Goal: Navigation & Orientation: Find specific page/section

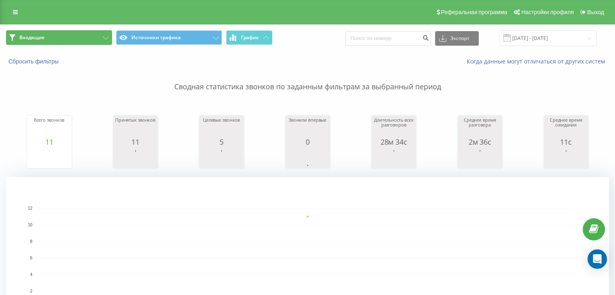
click at [95, 39] on button "Входящие" at bounding box center [59, 37] width 106 height 15
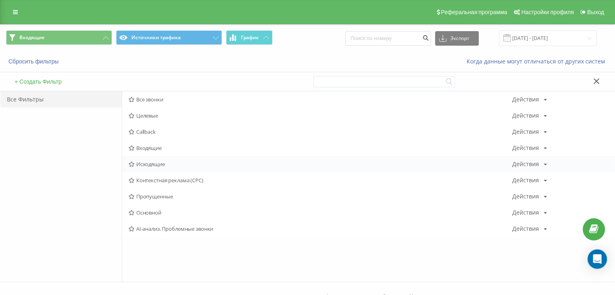
click at [162, 157] on div "Исходящие Действия Редактировать Копировать Удалить По умолчанию Поделиться" at bounding box center [368, 164] width 492 height 16
click at [160, 161] on span "Исходящие" at bounding box center [319, 164] width 383 height 6
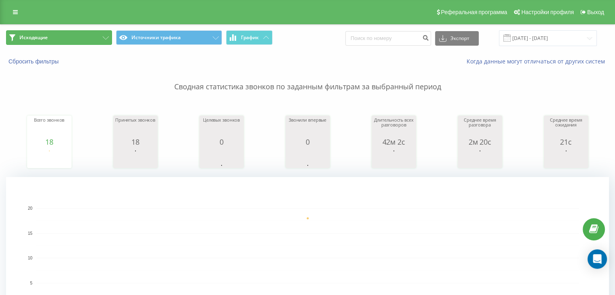
click at [76, 36] on button "Исходящие" at bounding box center [59, 37] width 106 height 15
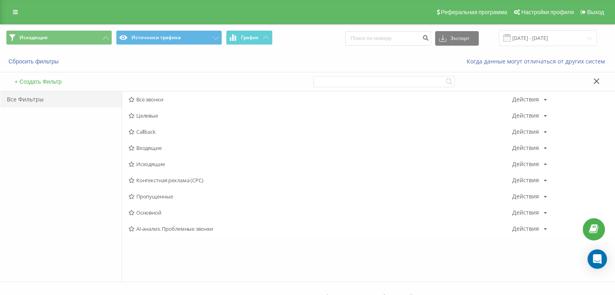
click at [161, 149] on span "Входящие" at bounding box center [319, 148] width 383 height 6
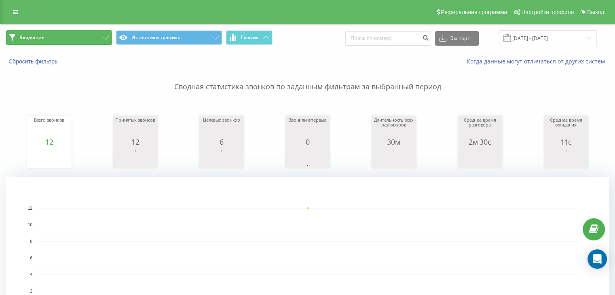
click at [84, 40] on button "Входящие" at bounding box center [59, 37] width 106 height 15
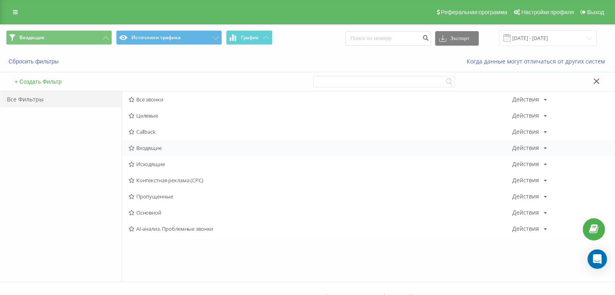
click at [163, 144] on div "Входящие Действия Редактировать Копировать Удалить По умолчанию Поделиться" at bounding box center [368, 148] width 492 height 16
click at [162, 152] on div "Входящие Действия Редактировать Копировать Удалить По умолчанию Поделиться" at bounding box center [368, 148] width 492 height 16
click at [154, 151] on div "Входящие Действия Редактировать Копировать Удалить По умолчанию Поделиться" at bounding box center [368, 148] width 492 height 16
click at [134, 146] on icon at bounding box center [131, 147] width 6 height 5
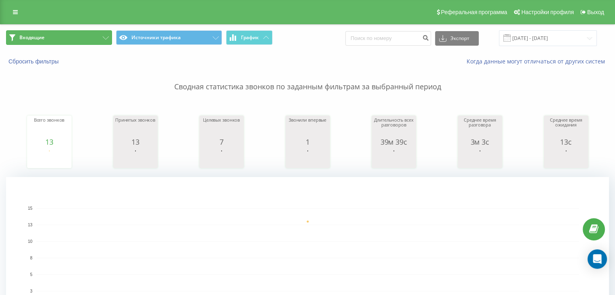
click at [82, 40] on button "Входящие" at bounding box center [59, 37] width 106 height 15
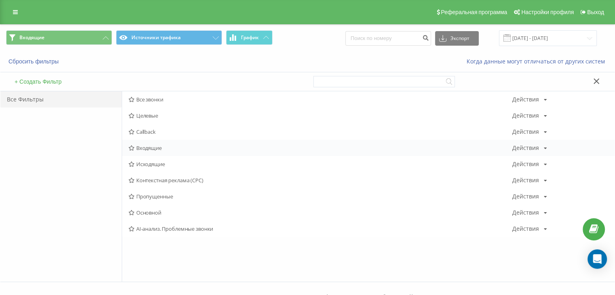
click at [162, 154] on div "Входящие Действия Редактировать Копировать Удалить По умолчанию Поделиться" at bounding box center [368, 148] width 492 height 16
click at [157, 164] on span "Исходящие" at bounding box center [319, 164] width 383 height 6
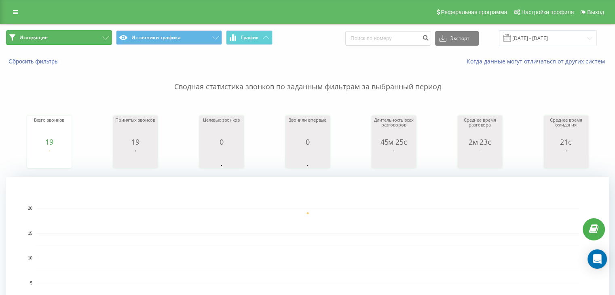
click at [64, 32] on button "Исходящие" at bounding box center [59, 37] width 106 height 15
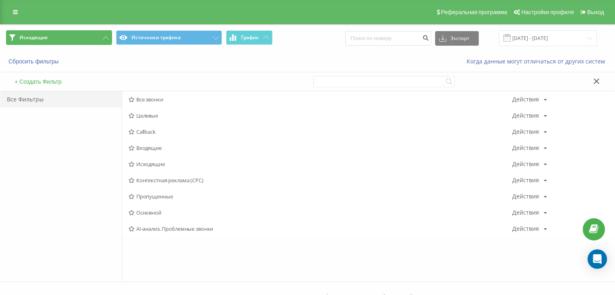
click at [70, 42] on button "Исходящие" at bounding box center [59, 37] width 106 height 15
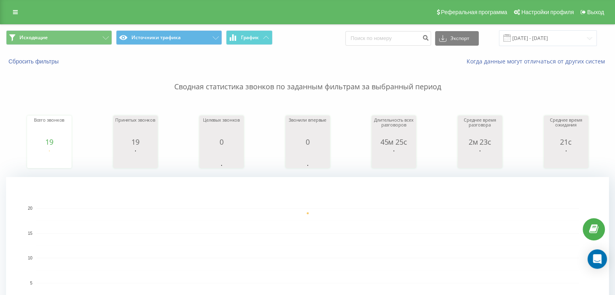
click at [47, 20] on div "Реферальная программа Настройки профиля Выход" at bounding box center [307, 12] width 615 height 24
click at [51, 31] on button "Исходящие" at bounding box center [59, 37] width 106 height 15
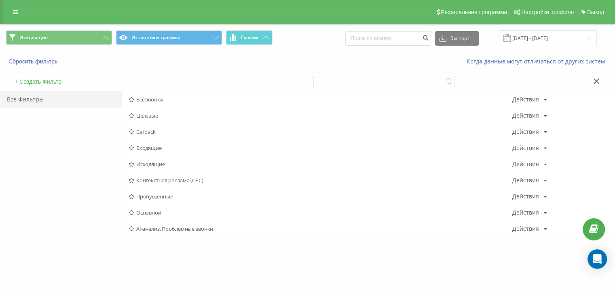
click at [159, 150] on span "Входящие" at bounding box center [319, 148] width 383 height 6
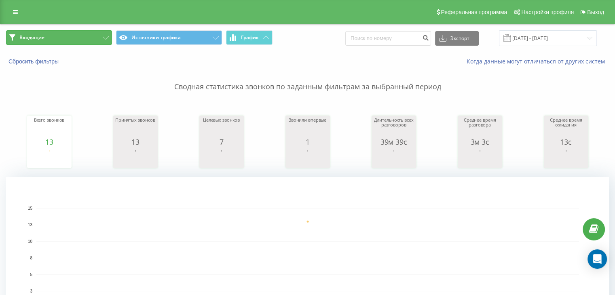
click at [77, 39] on button "Входящие" at bounding box center [59, 37] width 106 height 15
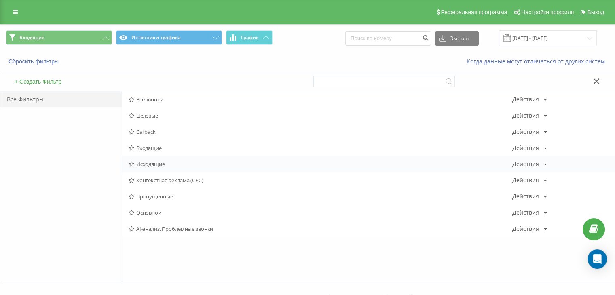
click at [143, 162] on span "Исходящие" at bounding box center [319, 164] width 383 height 6
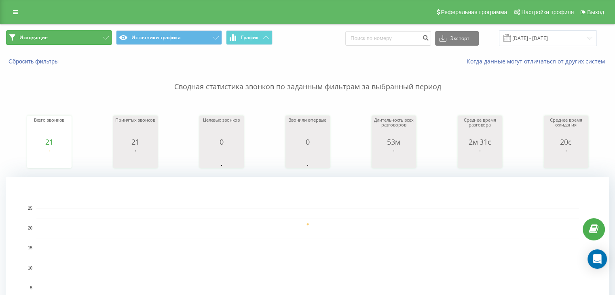
click at [76, 36] on button "Исходящие" at bounding box center [59, 37] width 106 height 15
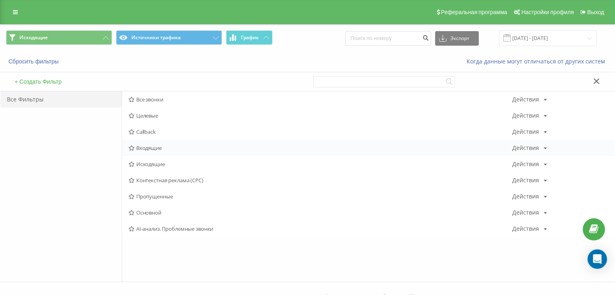
click at [145, 150] on span "Входящие" at bounding box center [319, 148] width 383 height 6
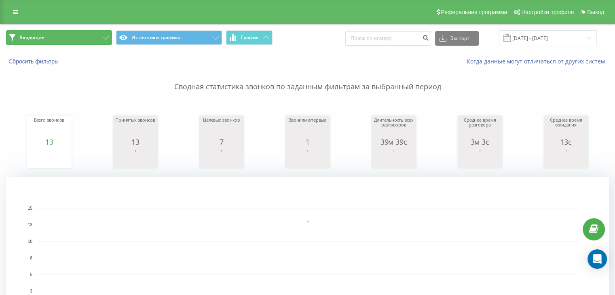
click at [83, 30] on button "Входящие" at bounding box center [59, 37] width 106 height 15
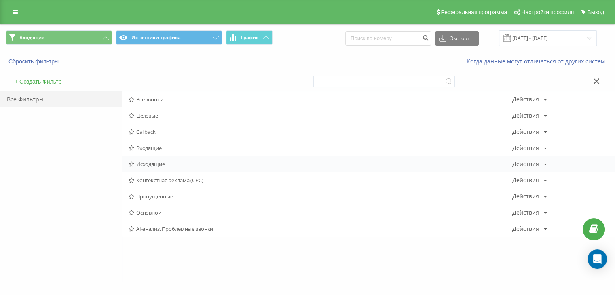
click at [140, 158] on div "Исходящие Действия Редактировать Копировать Удалить По умолчанию Поделиться" at bounding box center [368, 164] width 492 height 16
click at [140, 160] on div "Исходящие Действия Редактировать Копировать Удалить По умолчанию Поделиться" at bounding box center [368, 164] width 492 height 16
click at [140, 161] on span "Исходящие" at bounding box center [319, 164] width 383 height 6
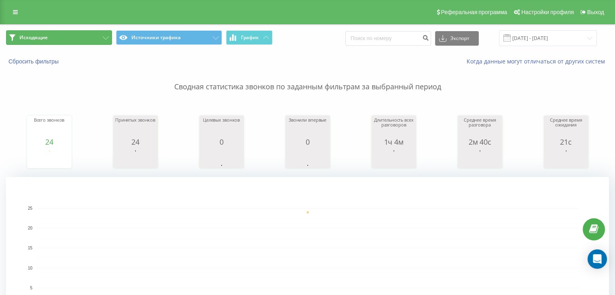
click at [80, 35] on button "Исходящие" at bounding box center [59, 37] width 106 height 15
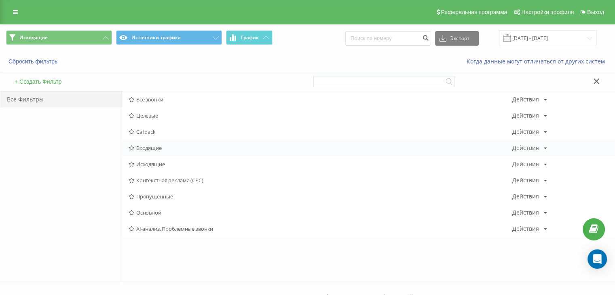
click at [142, 154] on div "Входящие Действия Редактировать Копировать Удалить По умолчанию Поделиться" at bounding box center [368, 148] width 492 height 16
click at [142, 151] on div "Входящие Действия Редактировать Копировать Удалить По умолчанию Поделиться" at bounding box center [368, 148] width 492 height 16
click at [141, 139] on div "Callback Действия Редактировать Копировать Удалить По умолчанию Поделиться" at bounding box center [368, 132] width 492 height 16
click at [144, 145] on span "Входящие" at bounding box center [319, 148] width 383 height 6
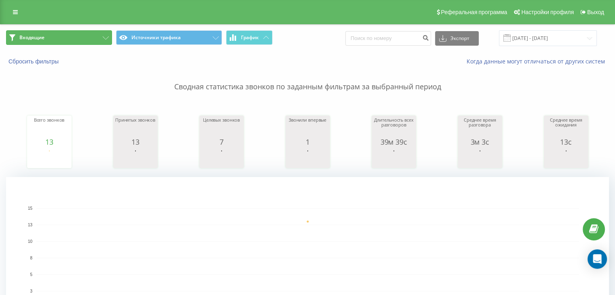
click at [92, 33] on button "Входящие" at bounding box center [59, 37] width 106 height 15
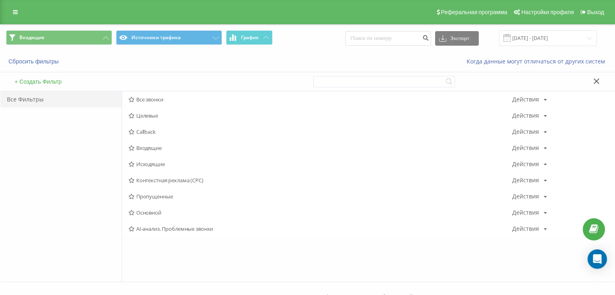
click at [83, 51] on div "Входящие Источники трафика График Экспорт .csv .xls .xlsx [DATE] - [DATE]" at bounding box center [307, 38] width 614 height 27
click at [97, 37] on button "Входящие" at bounding box center [59, 37] width 106 height 15
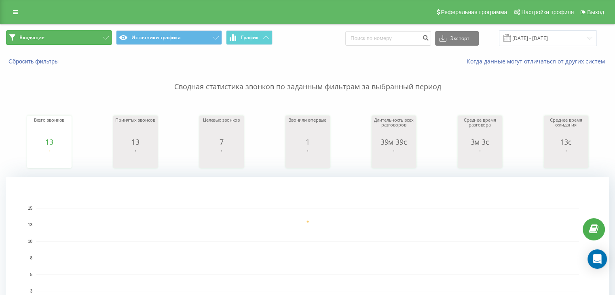
click at [87, 44] on button "Входящие" at bounding box center [59, 37] width 106 height 15
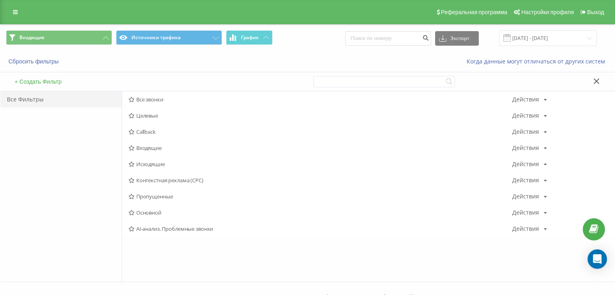
click at [157, 164] on span "Исходящие" at bounding box center [319, 164] width 383 height 6
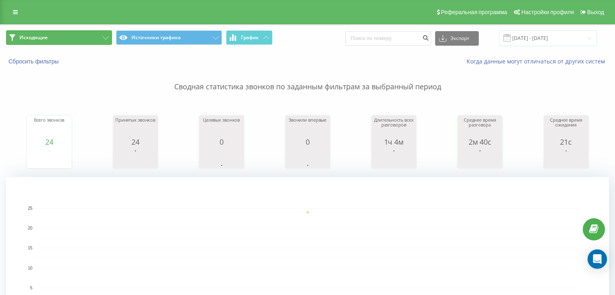
click at [96, 41] on button "Исходящие" at bounding box center [59, 37] width 106 height 15
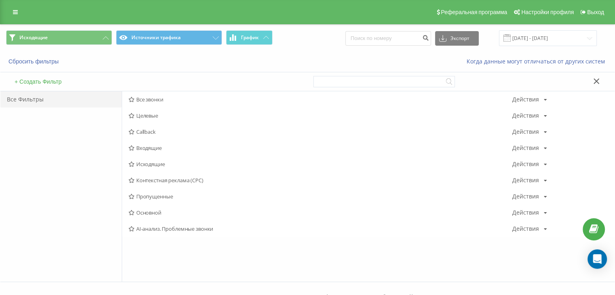
click at [152, 164] on span "Исходящие" at bounding box center [319, 164] width 383 height 6
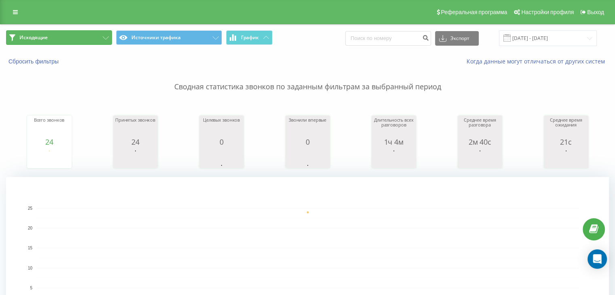
click at [86, 36] on button "Исходящие" at bounding box center [59, 37] width 106 height 15
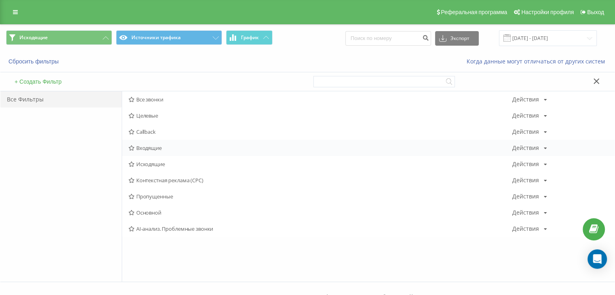
click at [160, 145] on span "Входящие" at bounding box center [319, 148] width 383 height 6
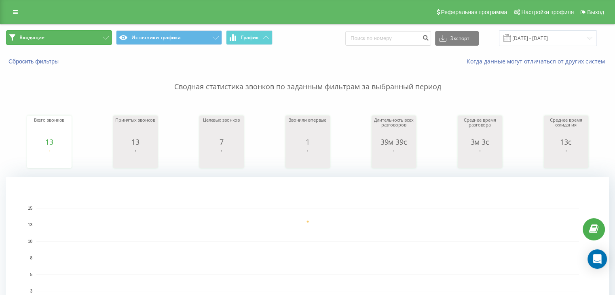
click at [110, 39] on button "Входящие" at bounding box center [59, 37] width 106 height 15
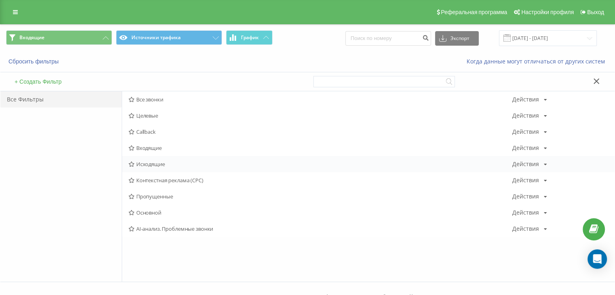
click at [162, 161] on span "Исходящие" at bounding box center [319, 164] width 383 height 6
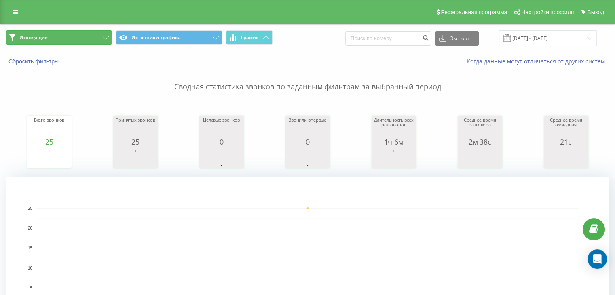
click at [98, 39] on button "Исходящие" at bounding box center [59, 37] width 106 height 15
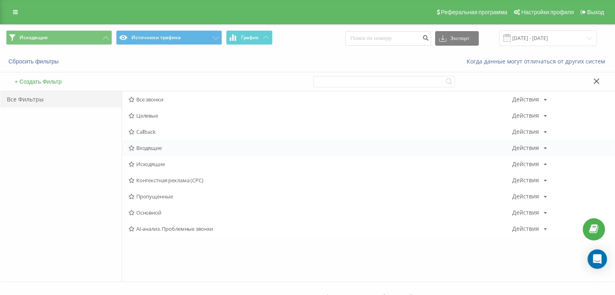
click at [166, 149] on span "Входящие" at bounding box center [319, 148] width 383 height 6
